Goal: Task Accomplishment & Management: Use online tool/utility

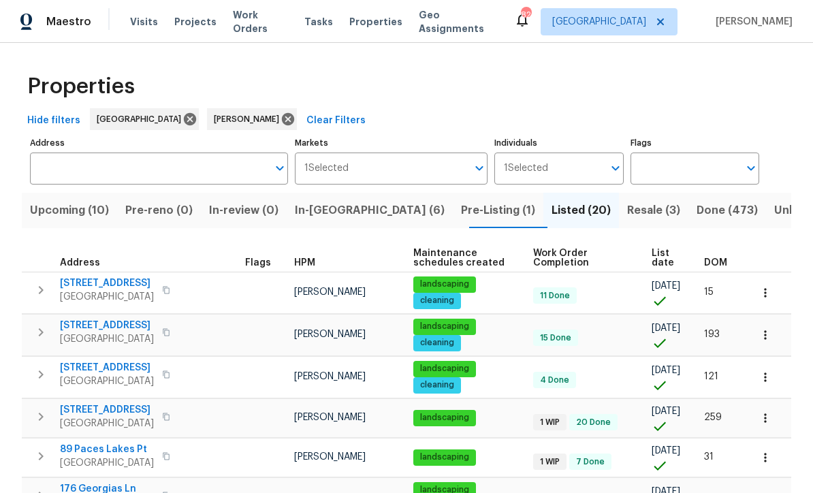
click at [328, 203] on span "In-[GEOGRAPHIC_DATA] (6)" at bounding box center [370, 210] width 150 height 19
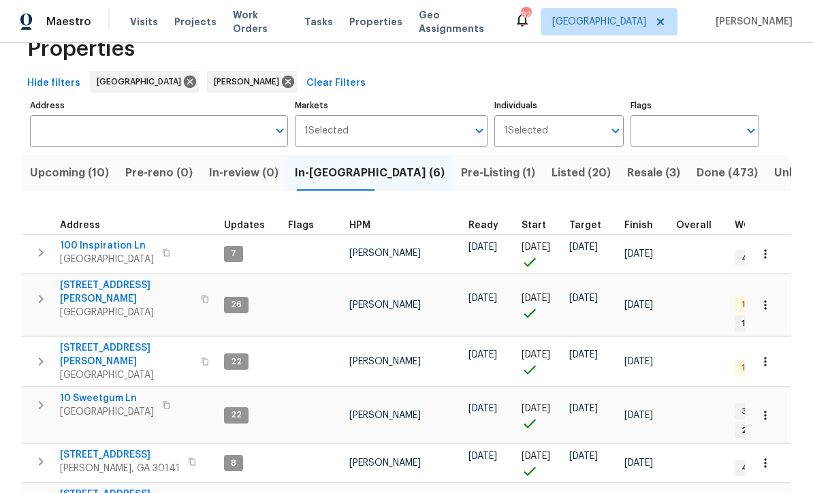
scroll to position [37, 0]
click at [108, 246] on span "100 Inspiration Ln" at bounding box center [107, 247] width 94 height 14
click at [81, 342] on span "61 Jeanette St" at bounding box center [126, 355] width 133 height 27
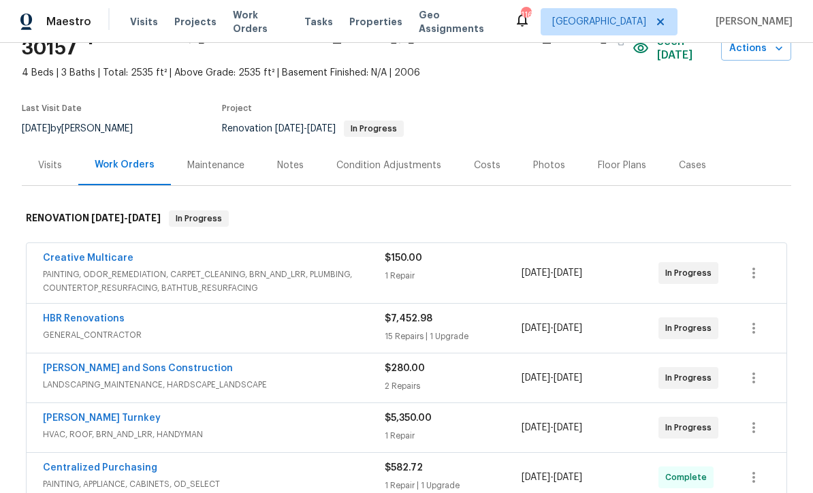
scroll to position [78, 0]
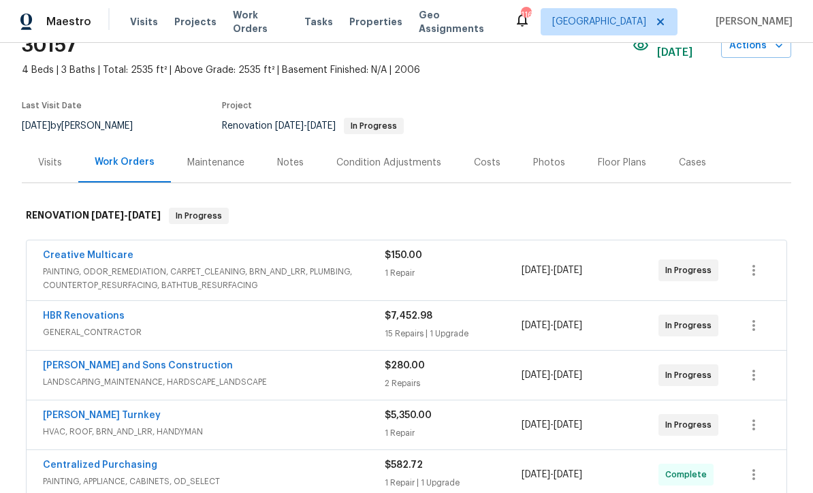
click at [74, 311] on link "HBR Renovations" at bounding box center [84, 316] width 82 height 10
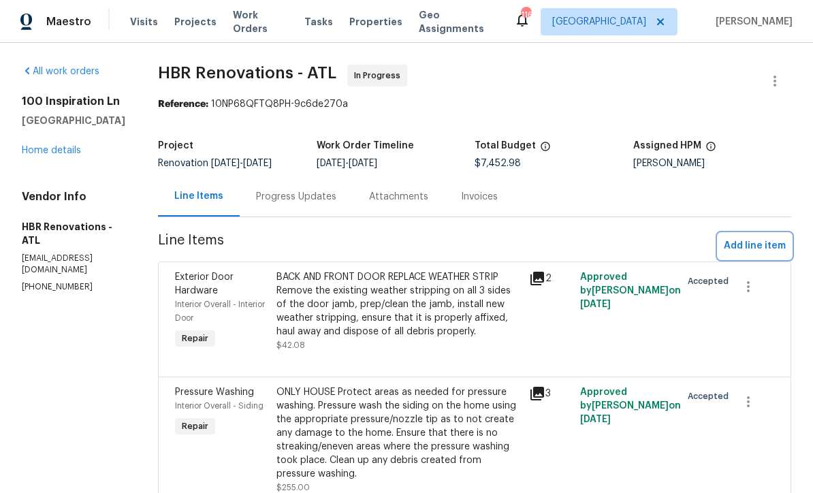
click at [743, 248] on span "Add line item" at bounding box center [755, 246] width 62 height 17
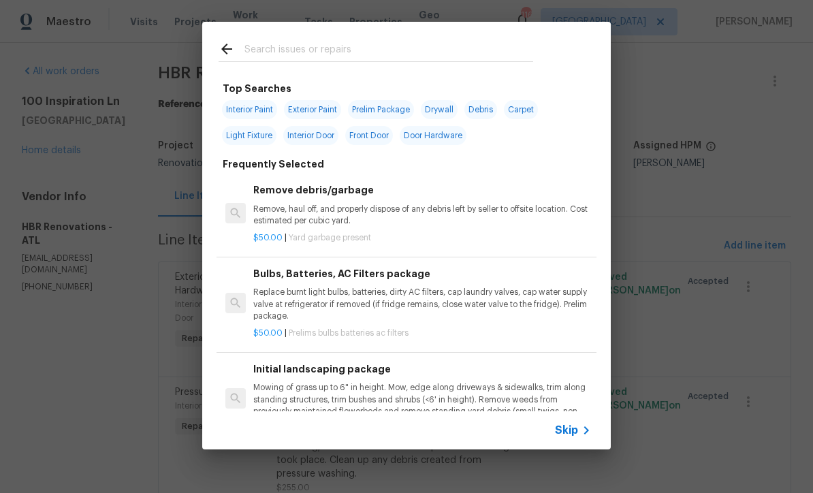
click at [248, 48] on input "text" at bounding box center [388, 51] width 289 height 20
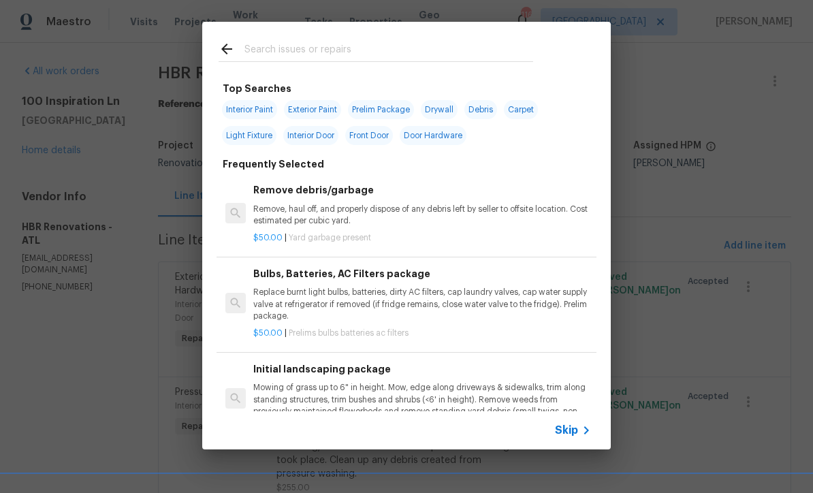
click at [251, 113] on span "Interior Paint" at bounding box center [249, 109] width 55 height 19
type input "Interior Paint"
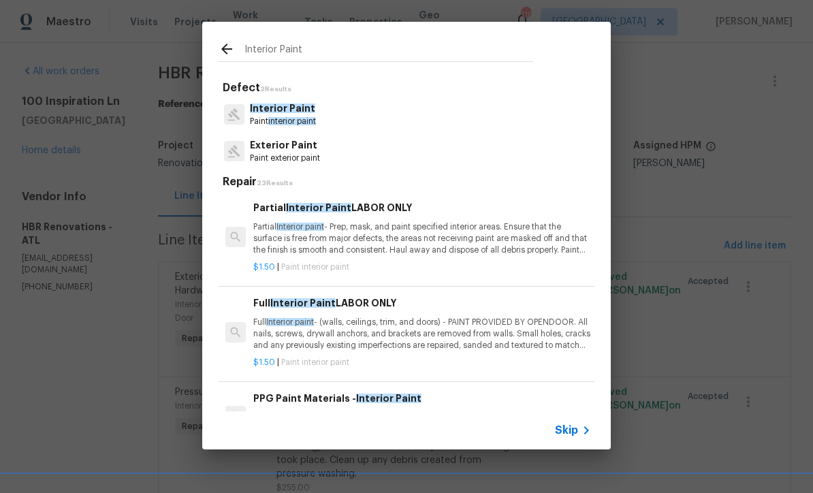
click at [379, 226] on p "Partial Interior paint - Prep, mask, and paint specified interior areas. Ensure…" at bounding box center [422, 238] width 338 height 35
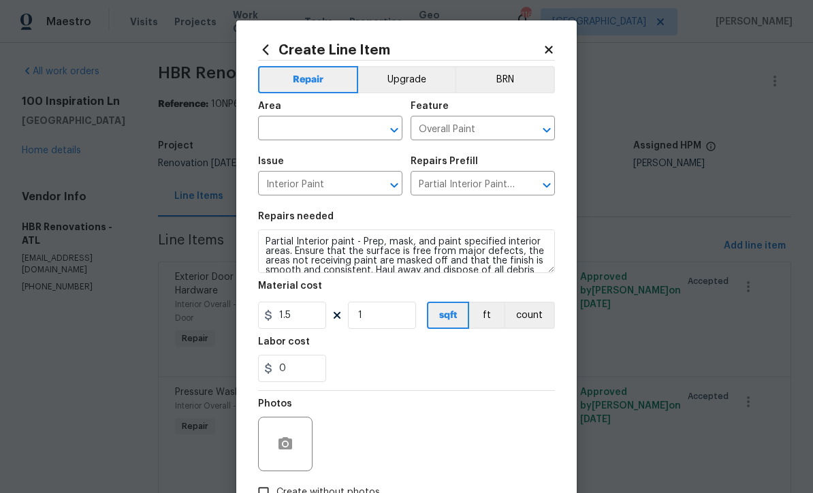
click at [284, 129] on input "text" at bounding box center [311, 129] width 106 height 21
click at [279, 156] on li "Garage" at bounding box center [330, 161] width 144 height 22
type input "Garage"
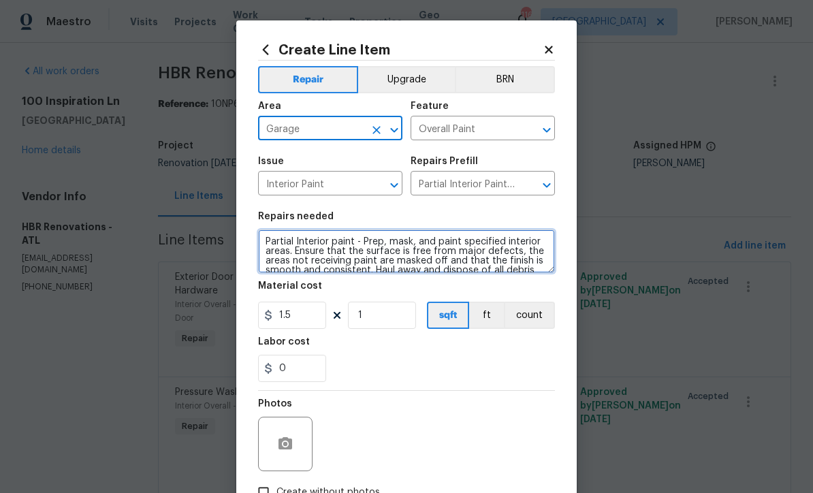
click at [261, 242] on textarea "Partial Interior paint - Prep, mask, and paint specified interior areas. Ensure…" at bounding box center [406, 251] width 297 height 44
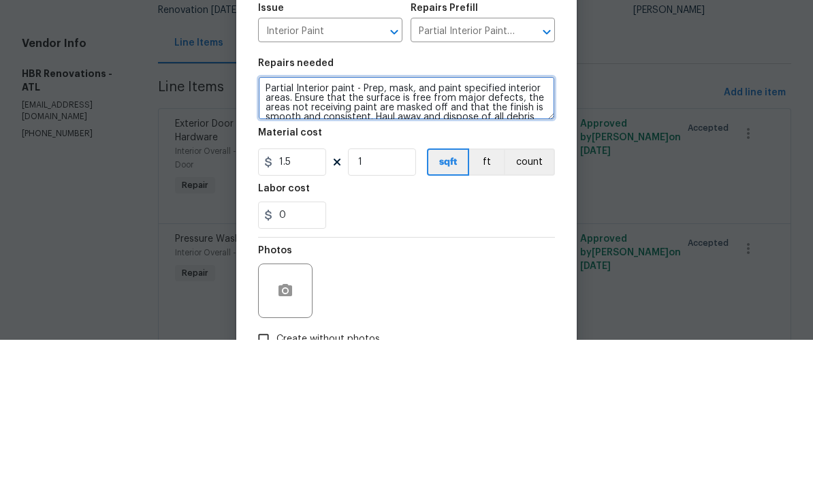
click at [285, 229] on textarea "Partial Interior paint - Prep, mask, and paint specified interior areas. Ensure…" at bounding box center [406, 251] width 297 height 44
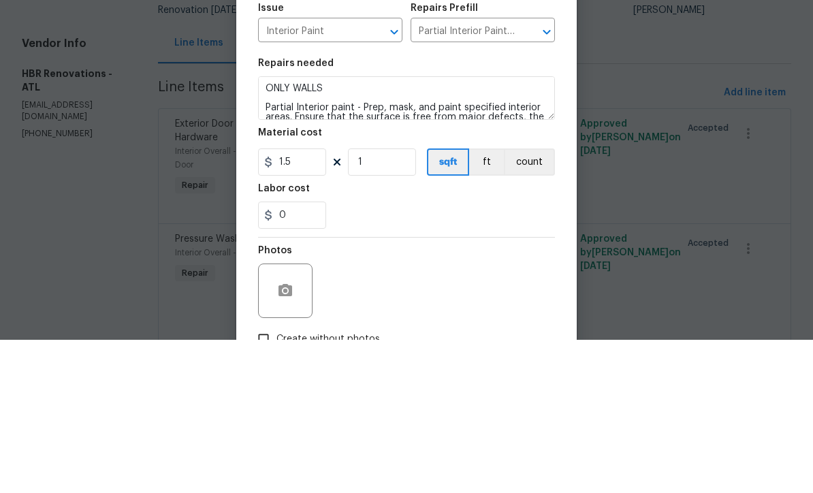
scroll to position [45, 0]
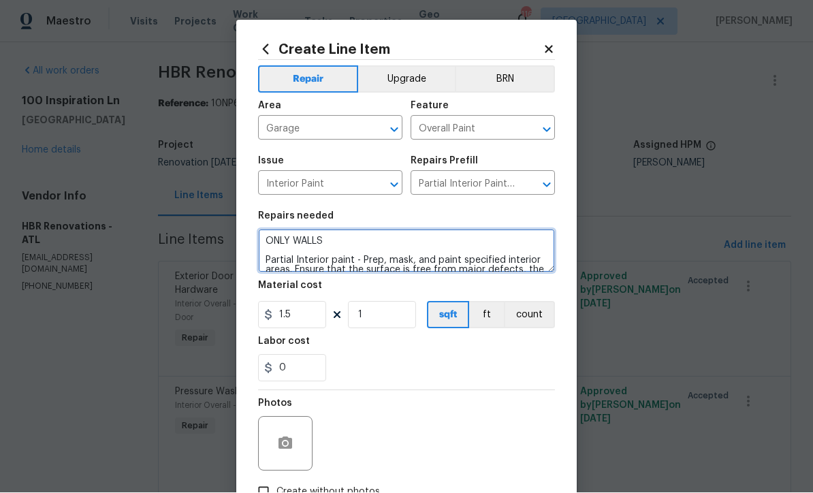
type textarea "ONLY WALLS Partial Interior paint - Prep, mask, and paint specified interior ar…"
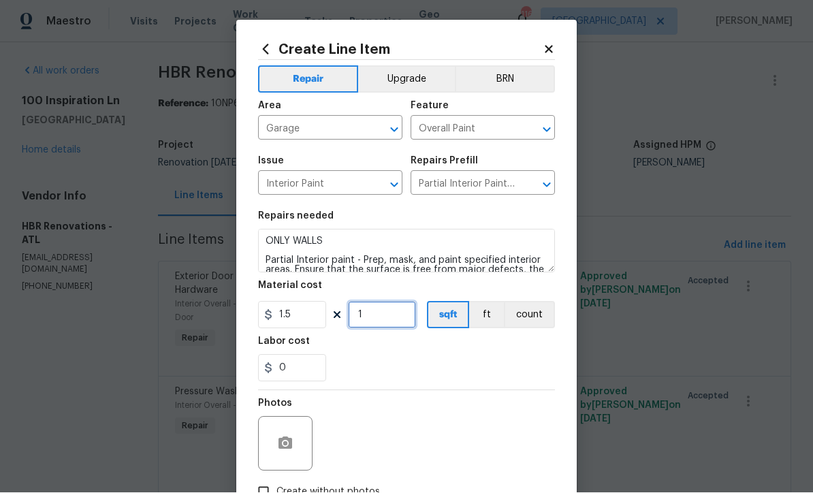
click at [366, 319] on input "1" at bounding box center [382, 315] width 68 height 27
click at [374, 315] on input "350" at bounding box center [382, 315] width 68 height 27
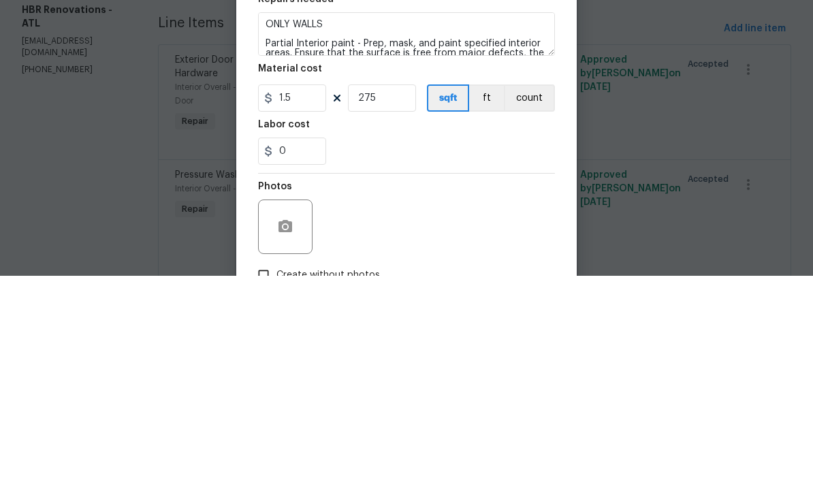
click at [400, 355] on div "0" at bounding box center [406, 368] width 297 height 27
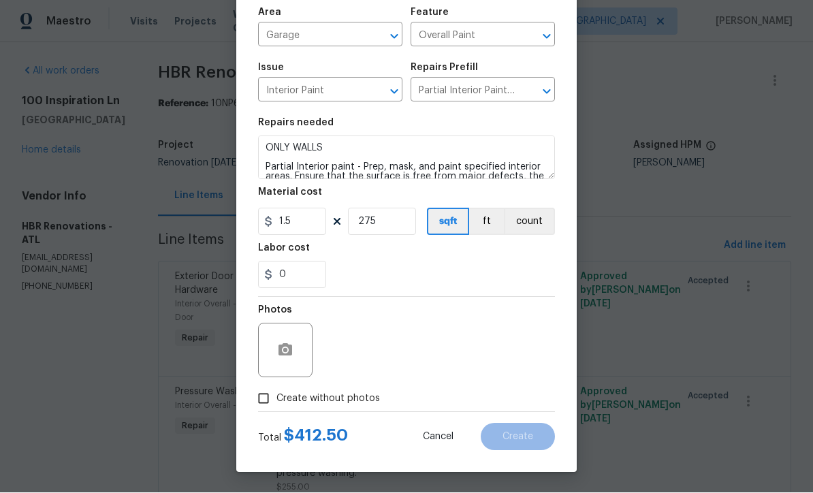
scroll to position [42, 0]
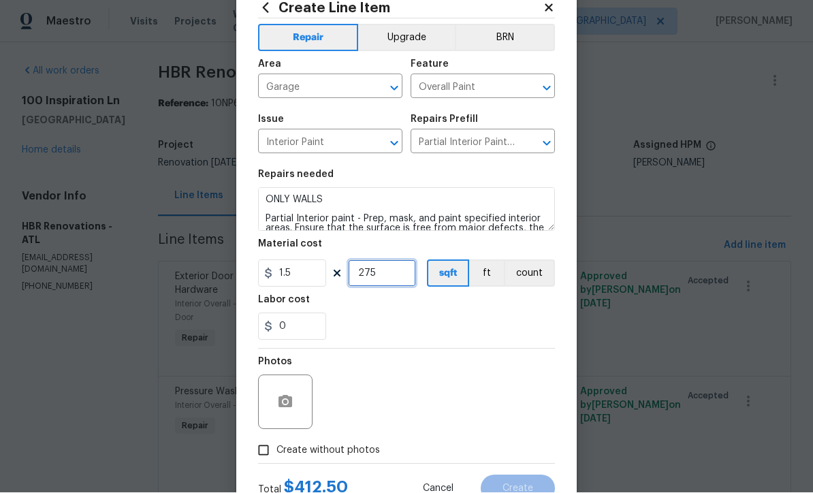
click at [378, 275] on input "275" at bounding box center [382, 273] width 68 height 27
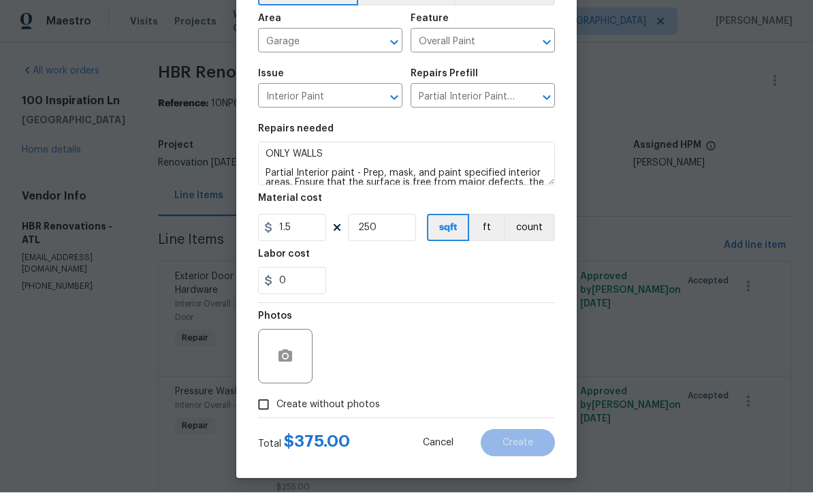
scroll to position [85, 0]
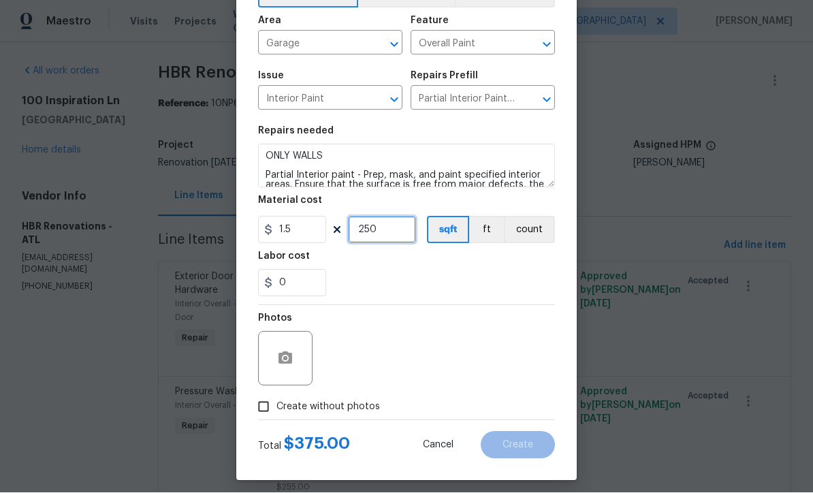
type input "250"
click at [283, 364] on icon "button" at bounding box center [286, 358] width 14 height 12
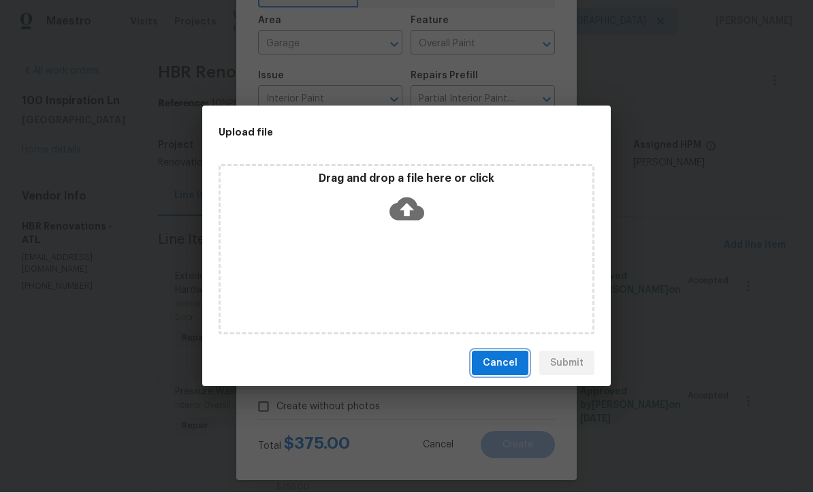
click at [500, 366] on span "Cancel" at bounding box center [500, 363] width 35 height 17
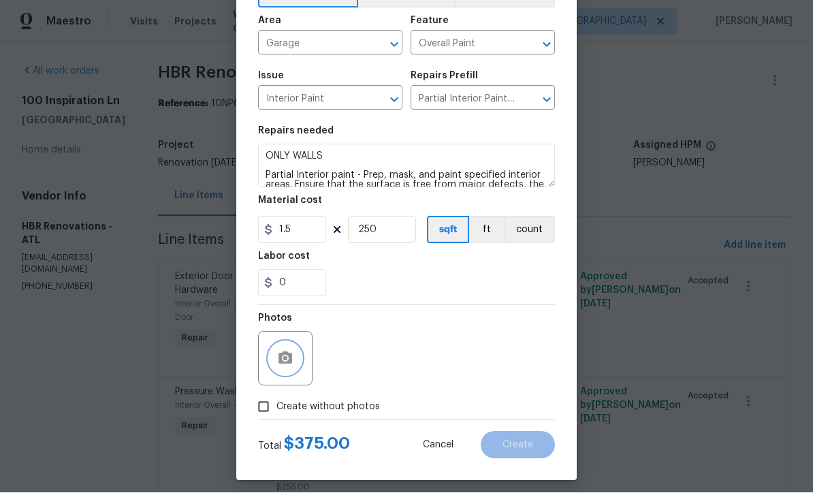
click at [281, 362] on icon "button" at bounding box center [286, 358] width 14 height 12
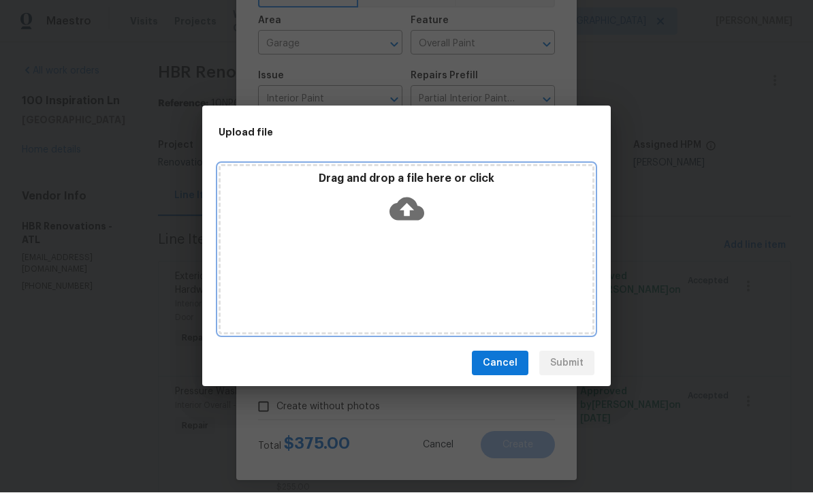
click at [402, 210] on icon at bounding box center [406, 209] width 35 height 23
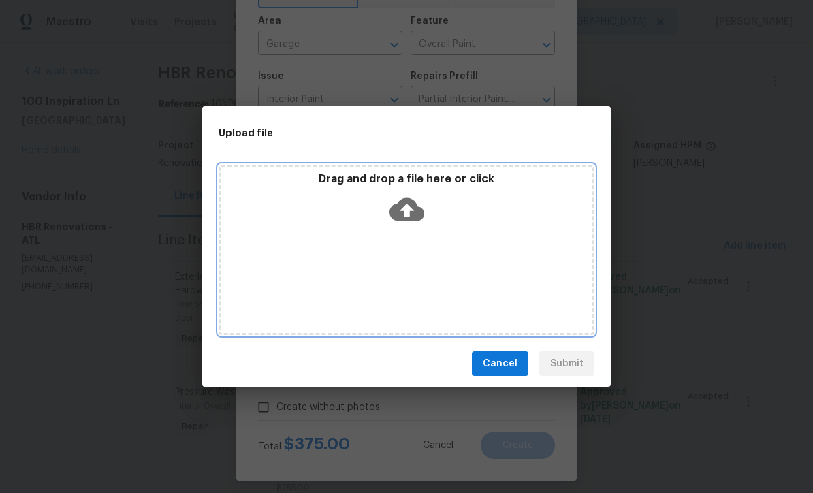
click at [405, 211] on icon at bounding box center [406, 209] width 35 height 35
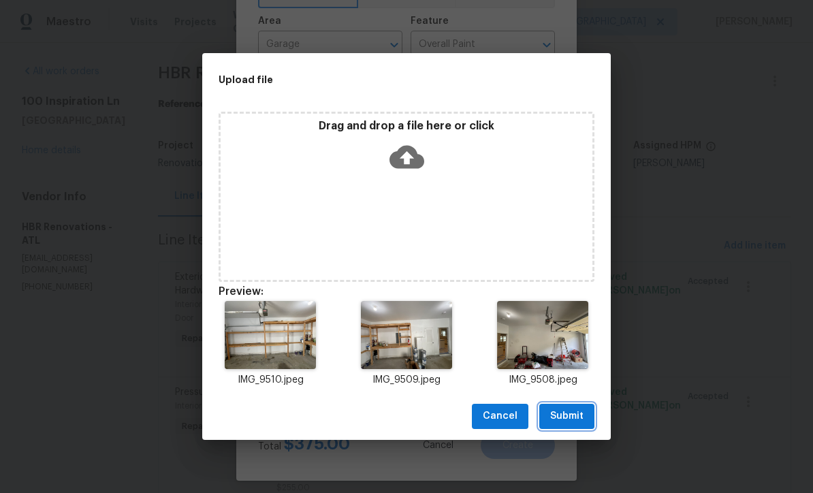
click at [571, 411] on span "Submit" at bounding box center [566, 416] width 33 height 17
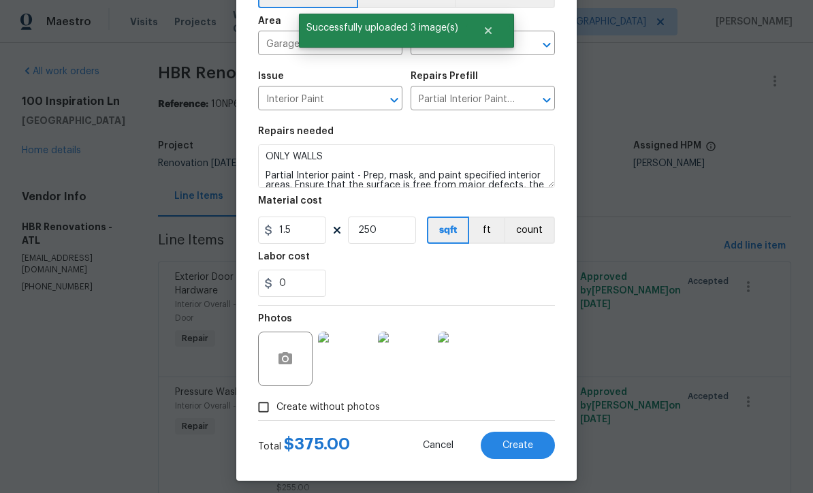
click at [515, 451] on span "Create" at bounding box center [518, 446] width 31 height 10
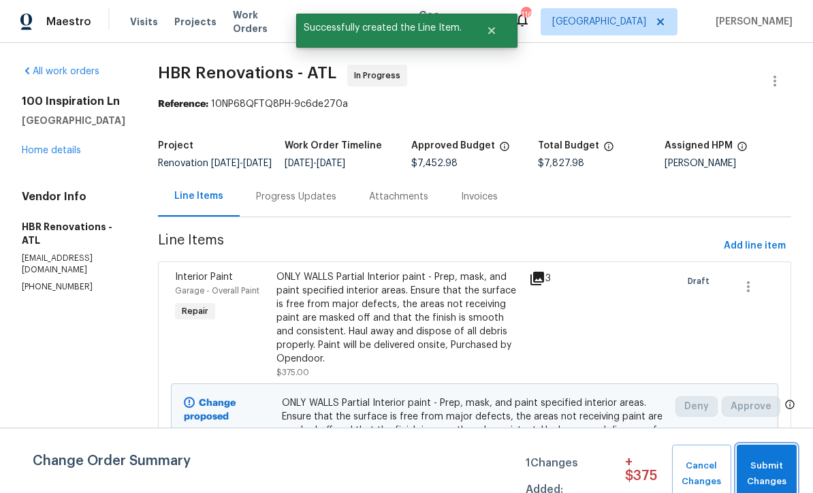
click at [770, 464] on span "Submit Changes" at bounding box center [767, 473] width 46 height 31
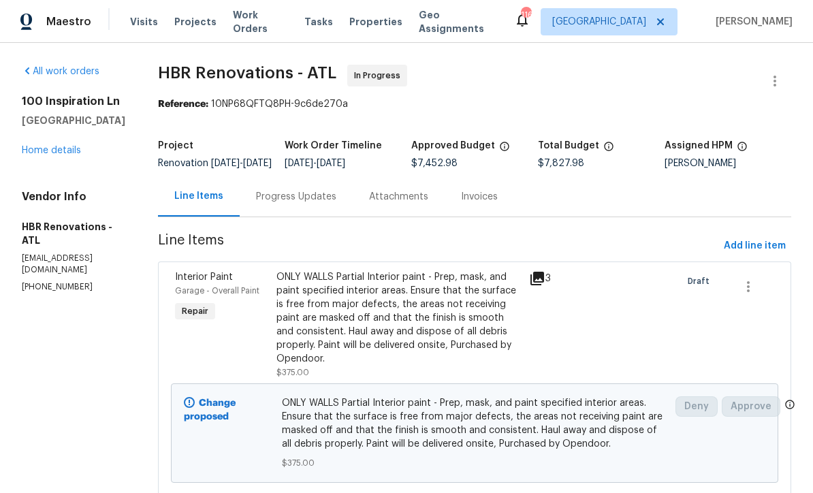
click at [54, 149] on link "Home details" at bounding box center [51, 151] width 59 height 10
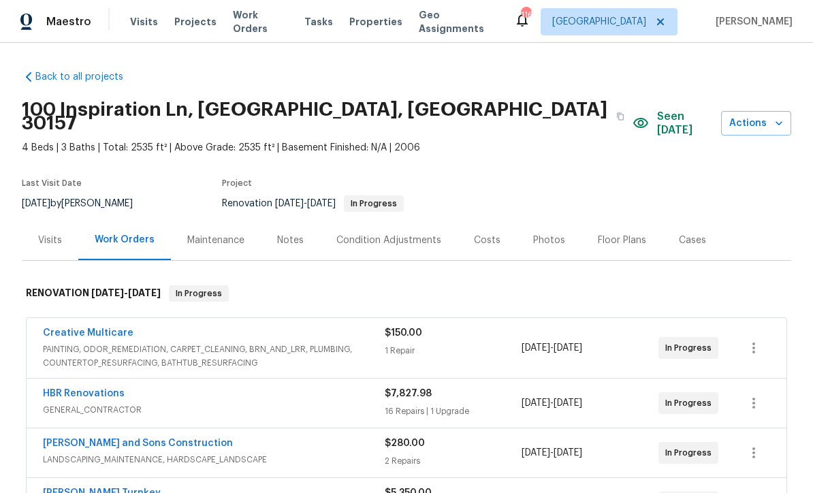
click at [485, 234] on div "Costs" at bounding box center [487, 241] width 27 height 14
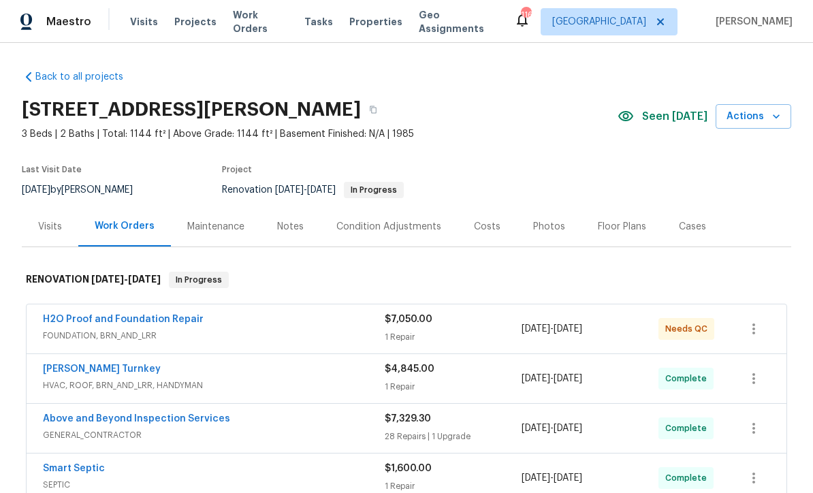
click at [102, 319] on link "H2O Proof and Foundation Repair" at bounding box center [123, 320] width 161 height 10
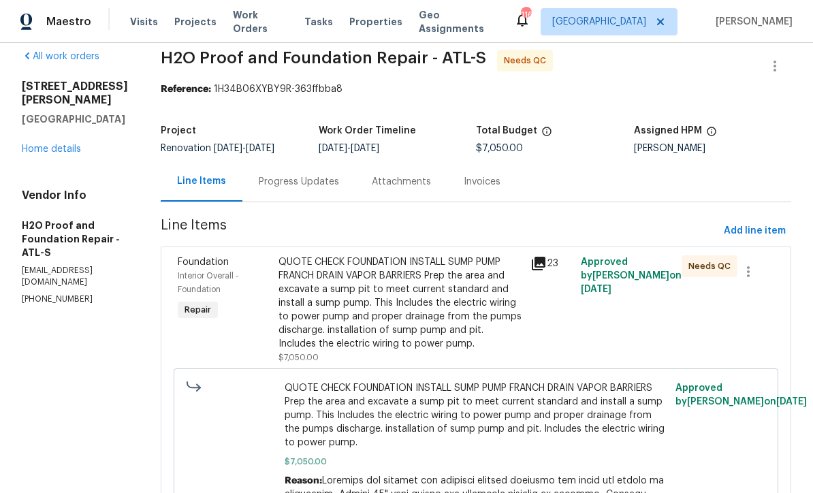
scroll to position [39, 0]
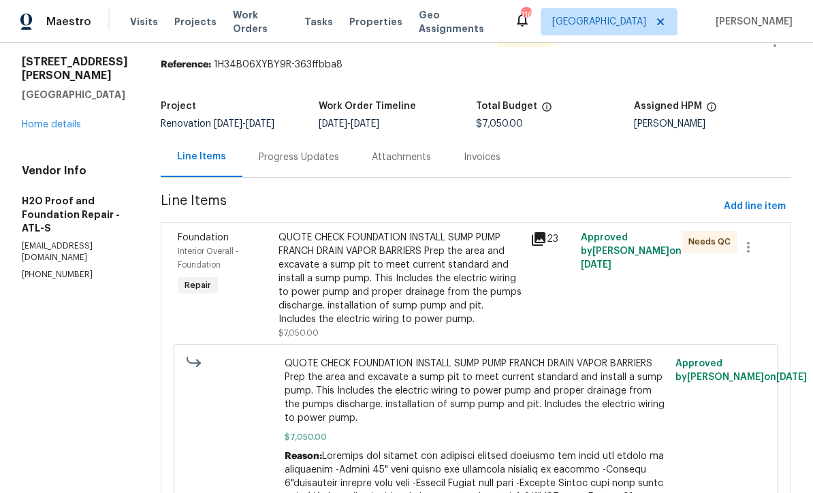
click at [299, 283] on div "QUOTE CHECK FOUNDATION INSTALL SUMP PUMP FRANCH DRAIN VAPOR BARRIERS Prep the a…" at bounding box center [401, 278] width 244 height 95
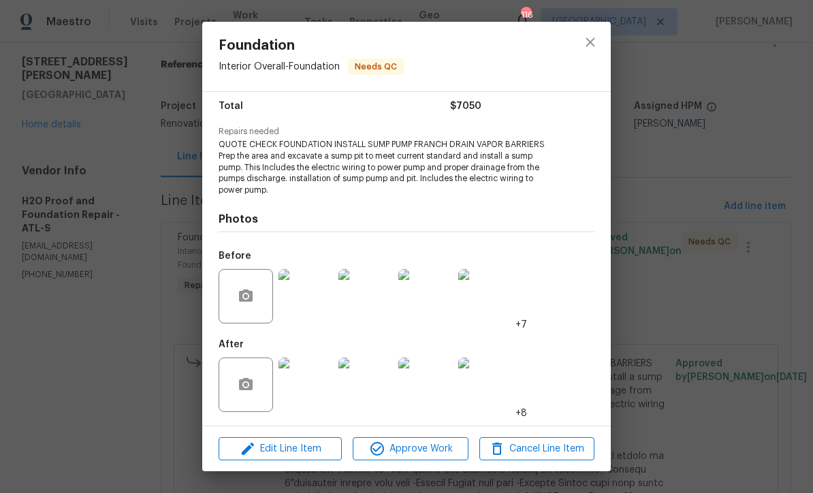
scroll to position [112, 0]
click at [315, 399] on img at bounding box center [306, 384] width 54 height 54
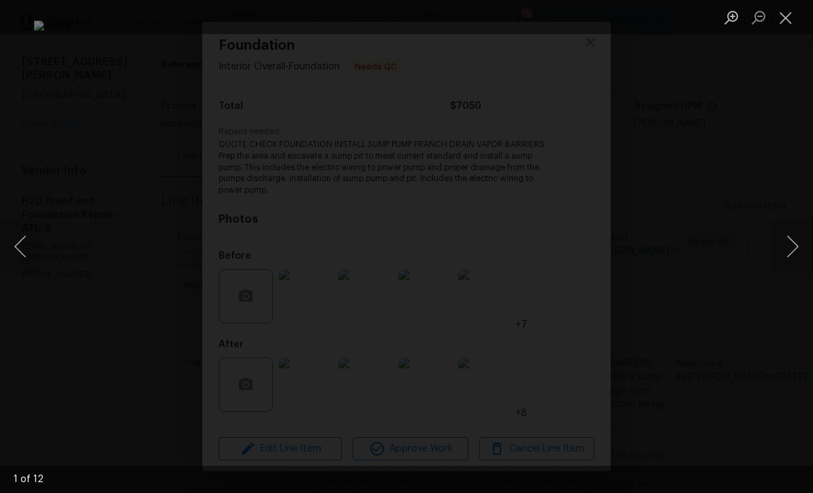
click at [795, 251] on button "Next image" at bounding box center [792, 246] width 41 height 54
click at [793, 248] on button "Next image" at bounding box center [792, 246] width 41 height 54
click at [797, 246] on button "Next image" at bounding box center [792, 246] width 41 height 54
click at [793, 248] on button "Next image" at bounding box center [792, 246] width 41 height 54
click at [795, 246] on button "Next image" at bounding box center [792, 246] width 41 height 54
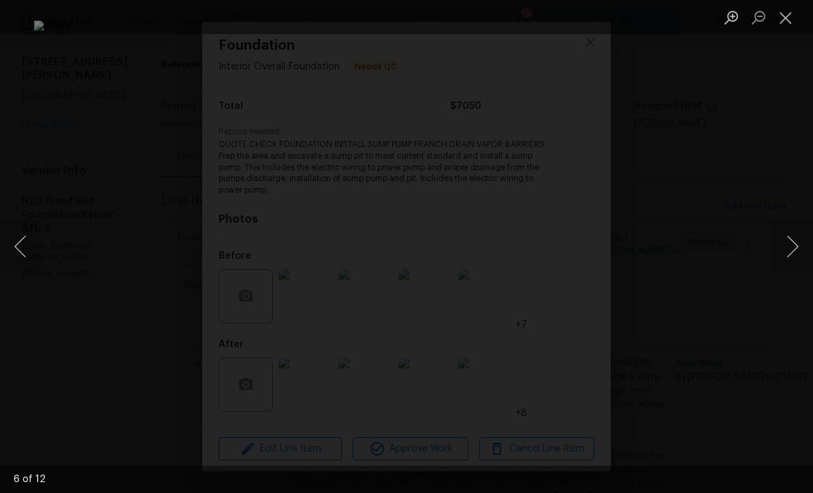
click at [797, 246] on button "Next image" at bounding box center [792, 246] width 41 height 54
click at [793, 248] on button "Next image" at bounding box center [792, 246] width 41 height 54
click at [797, 243] on button "Next image" at bounding box center [792, 246] width 41 height 54
click at [795, 21] on button "Close lightbox" at bounding box center [785, 17] width 27 height 24
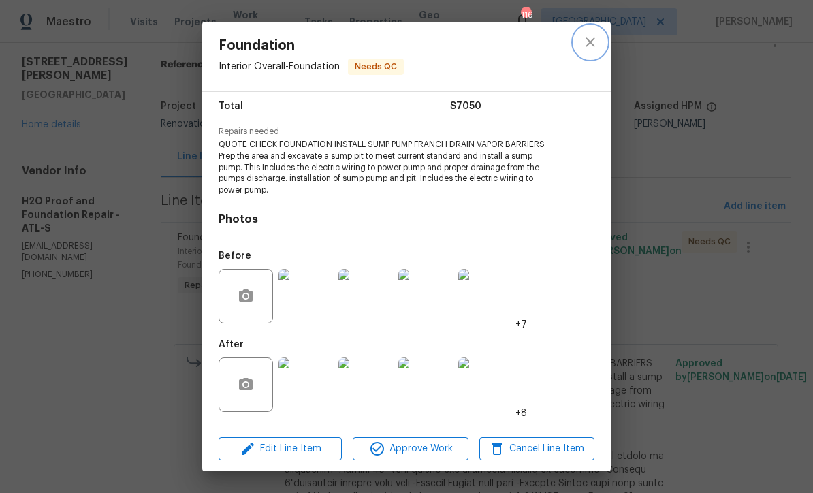
click at [593, 50] on button "close" at bounding box center [590, 42] width 33 height 33
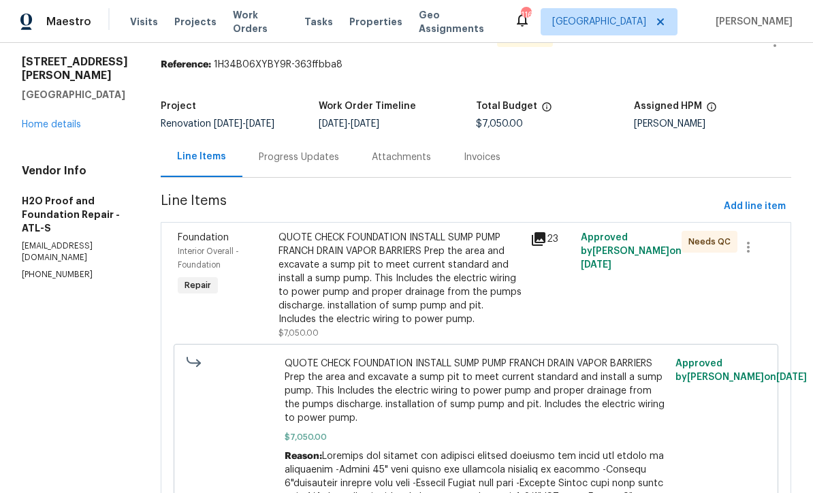
click at [287, 276] on div "QUOTE CHECK FOUNDATION INSTALL SUMP PUMP FRANCH DRAIN VAPOR BARRIERS Prep the a…" at bounding box center [401, 278] width 244 height 95
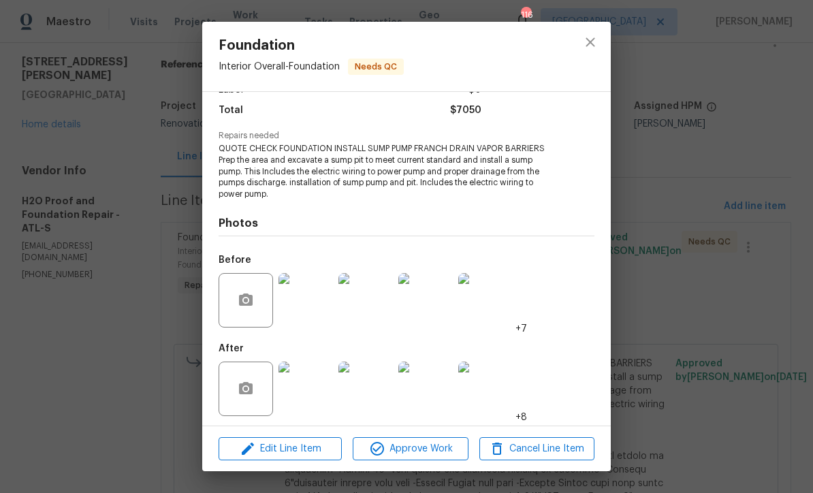
scroll to position [110, 0]
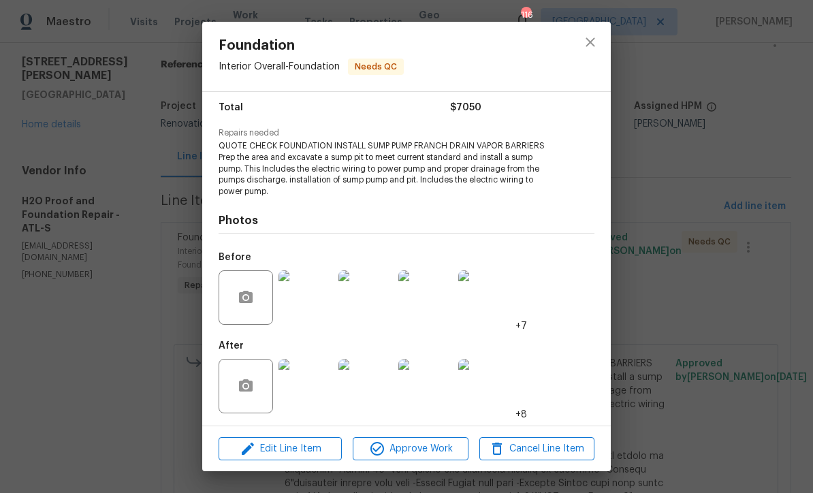
click at [299, 306] on img at bounding box center [306, 297] width 54 height 54
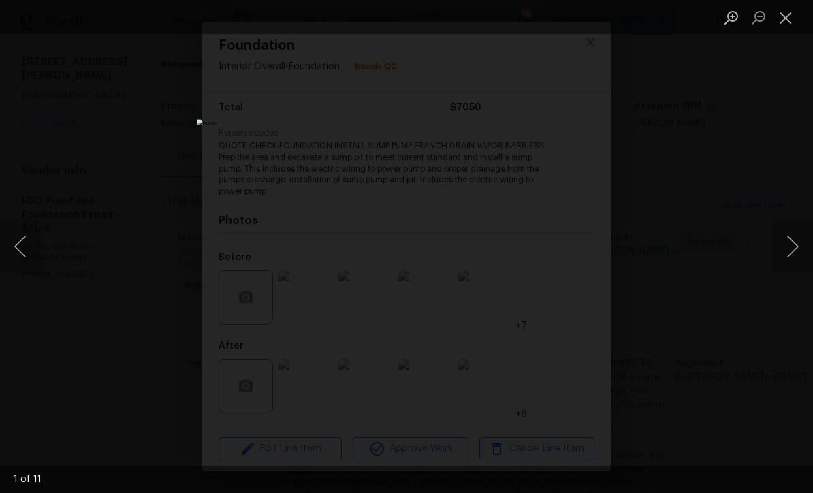
click at [794, 248] on button "Next image" at bounding box center [792, 246] width 41 height 54
click at [794, 247] on button "Next image" at bounding box center [792, 246] width 41 height 54
click at [792, 241] on button "Next image" at bounding box center [792, 246] width 41 height 54
click at [788, 245] on button "Next image" at bounding box center [792, 246] width 41 height 54
click at [786, 21] on button "Close lightbox" at bounding box center [785, 17] width 27 height 24
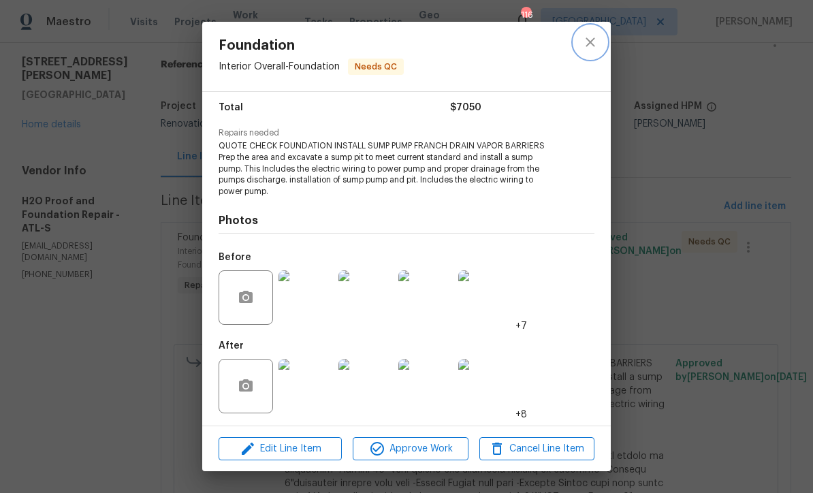
click at [588, 42] on icon "close" at bounding box center [590, 42] width 16 height 16
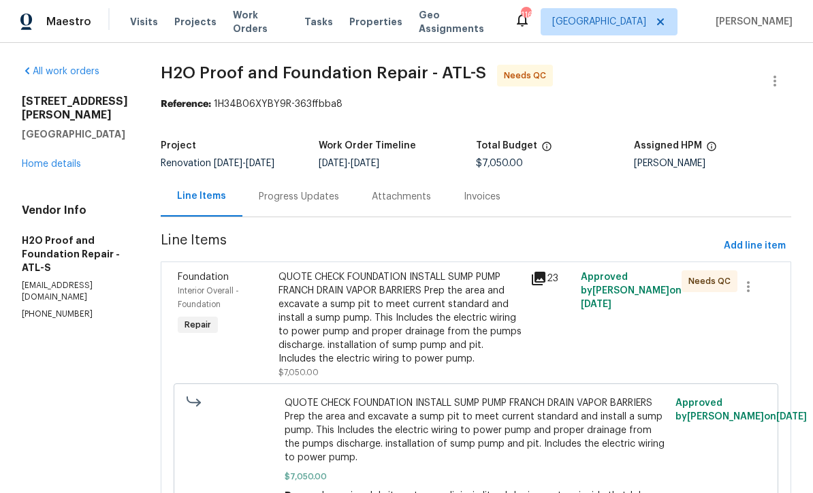
scroll to position [0, 0]
